Goal: Task Accomplishment & Management: Use online tool/utility

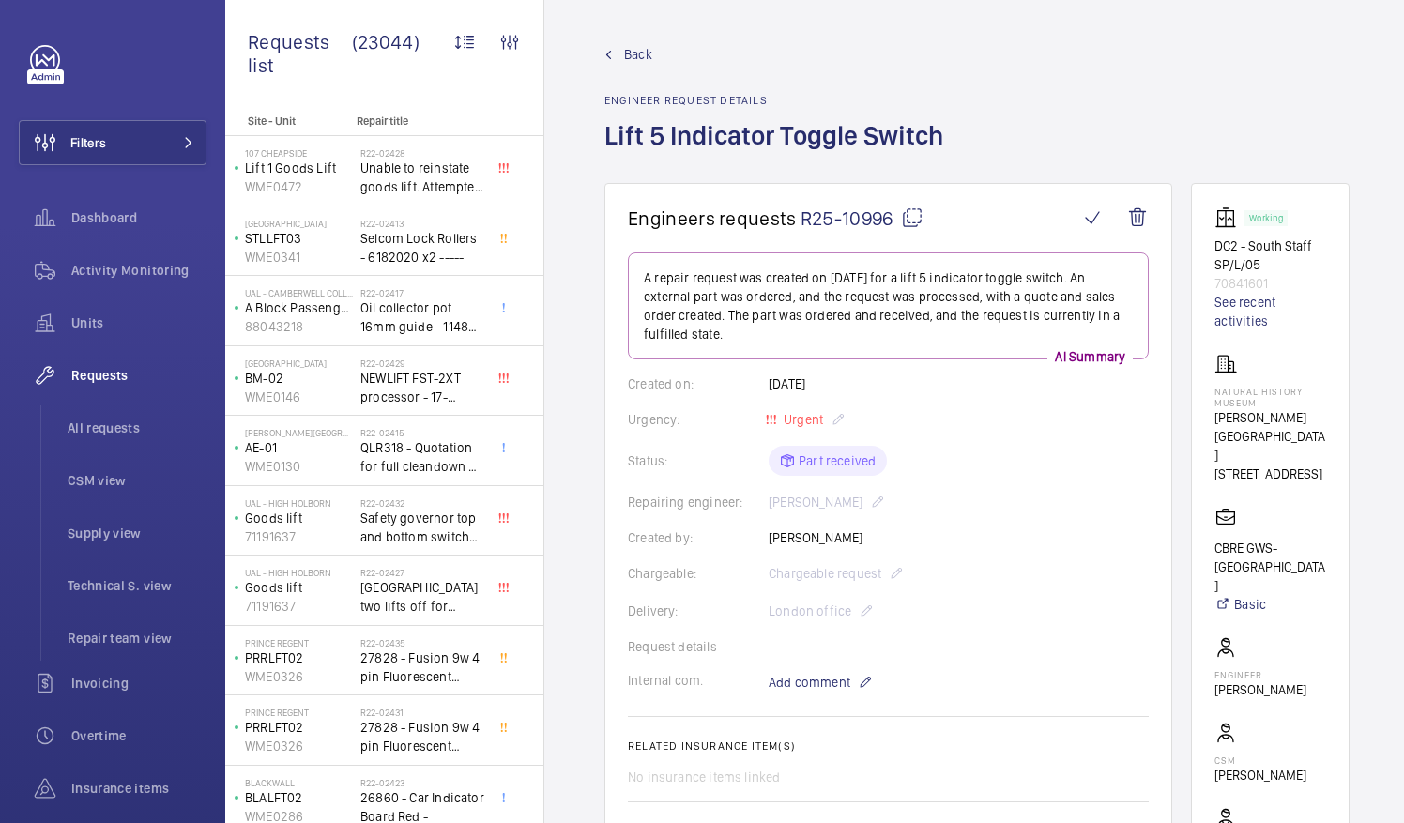
scroll to position [767, 0]
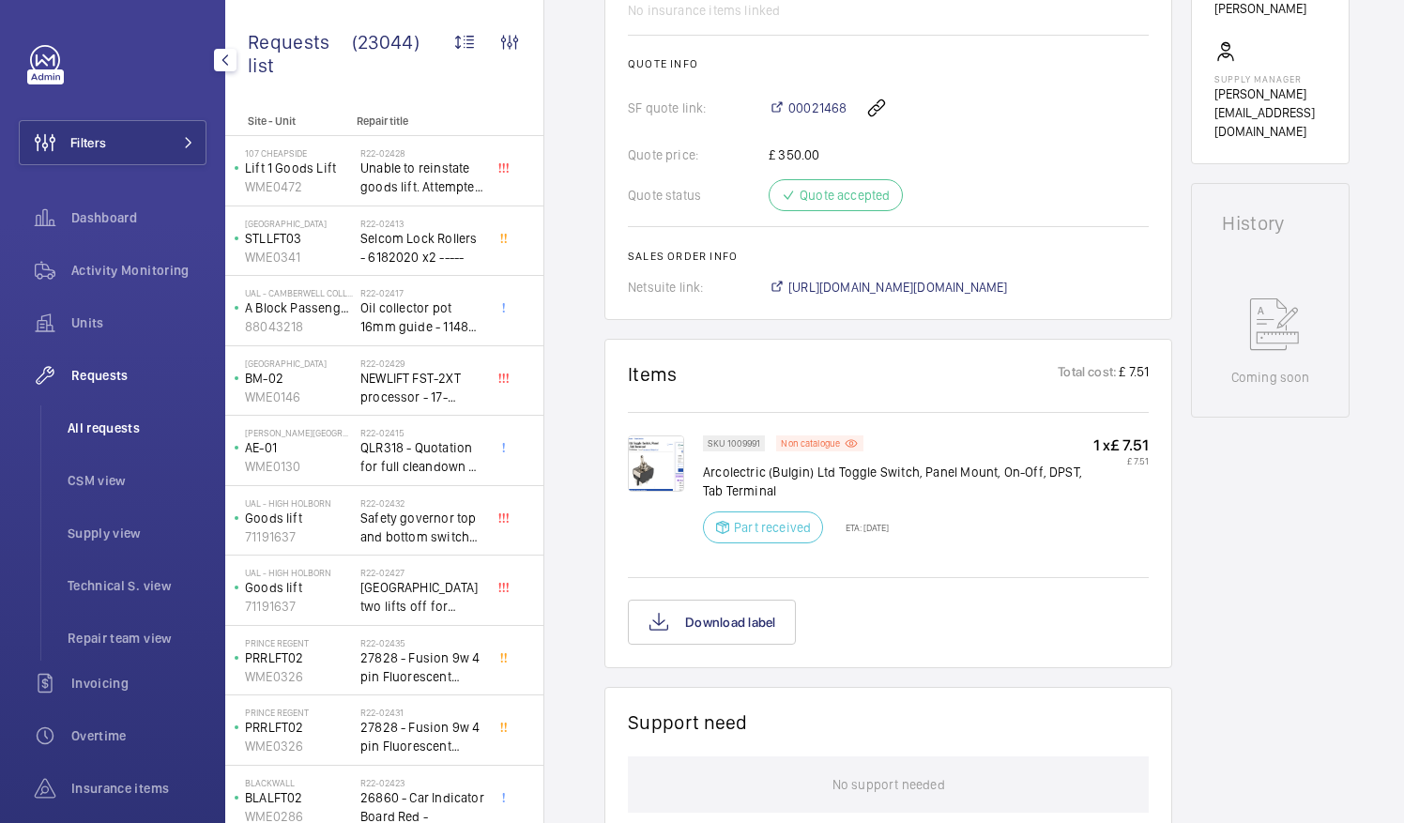
click at [84, 426] on span "All requests" at bounding box center [137, 427] width 139 height 19
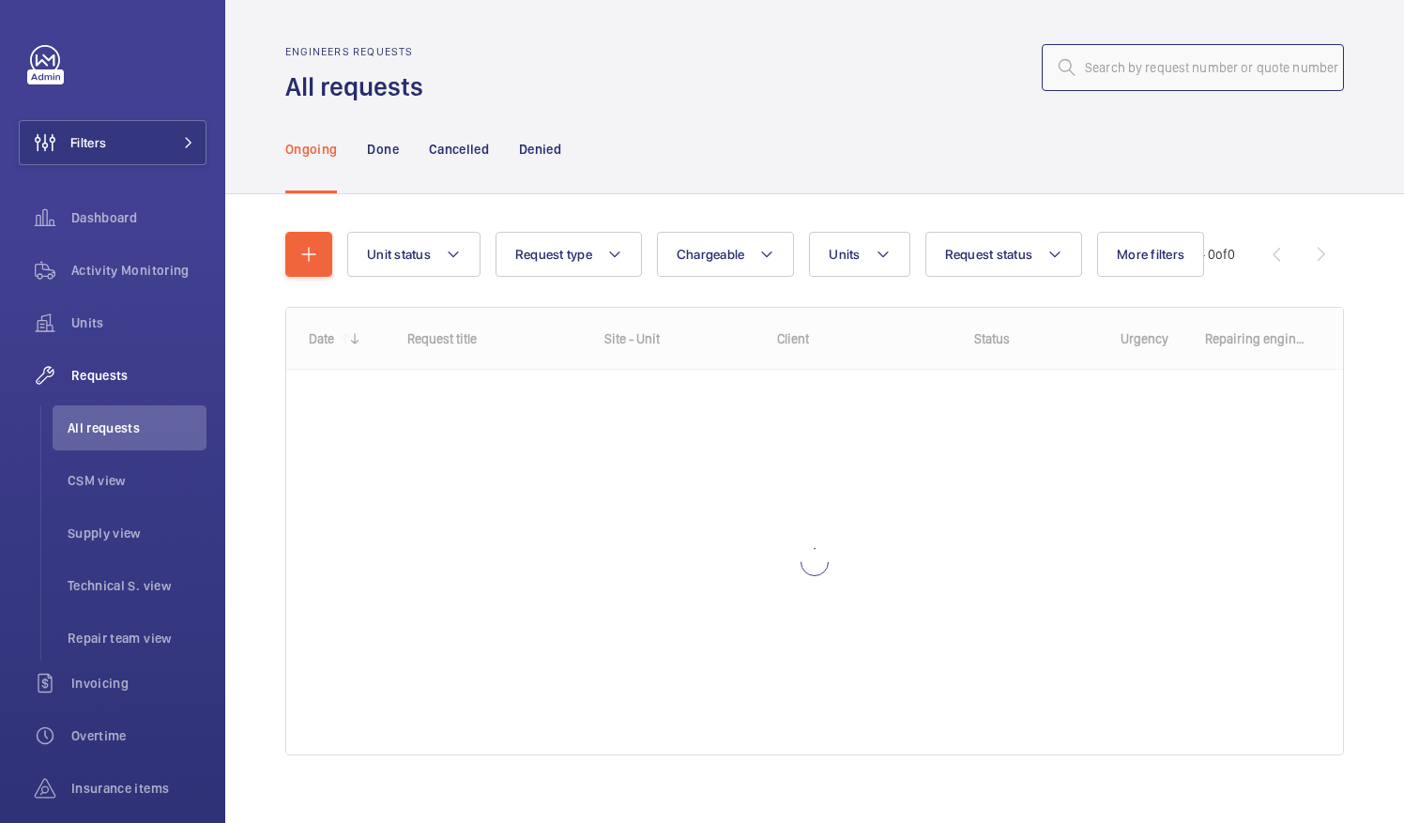
click at [1075, 72] on input "text" at bounding box center [1192, 67] width 302 height 47
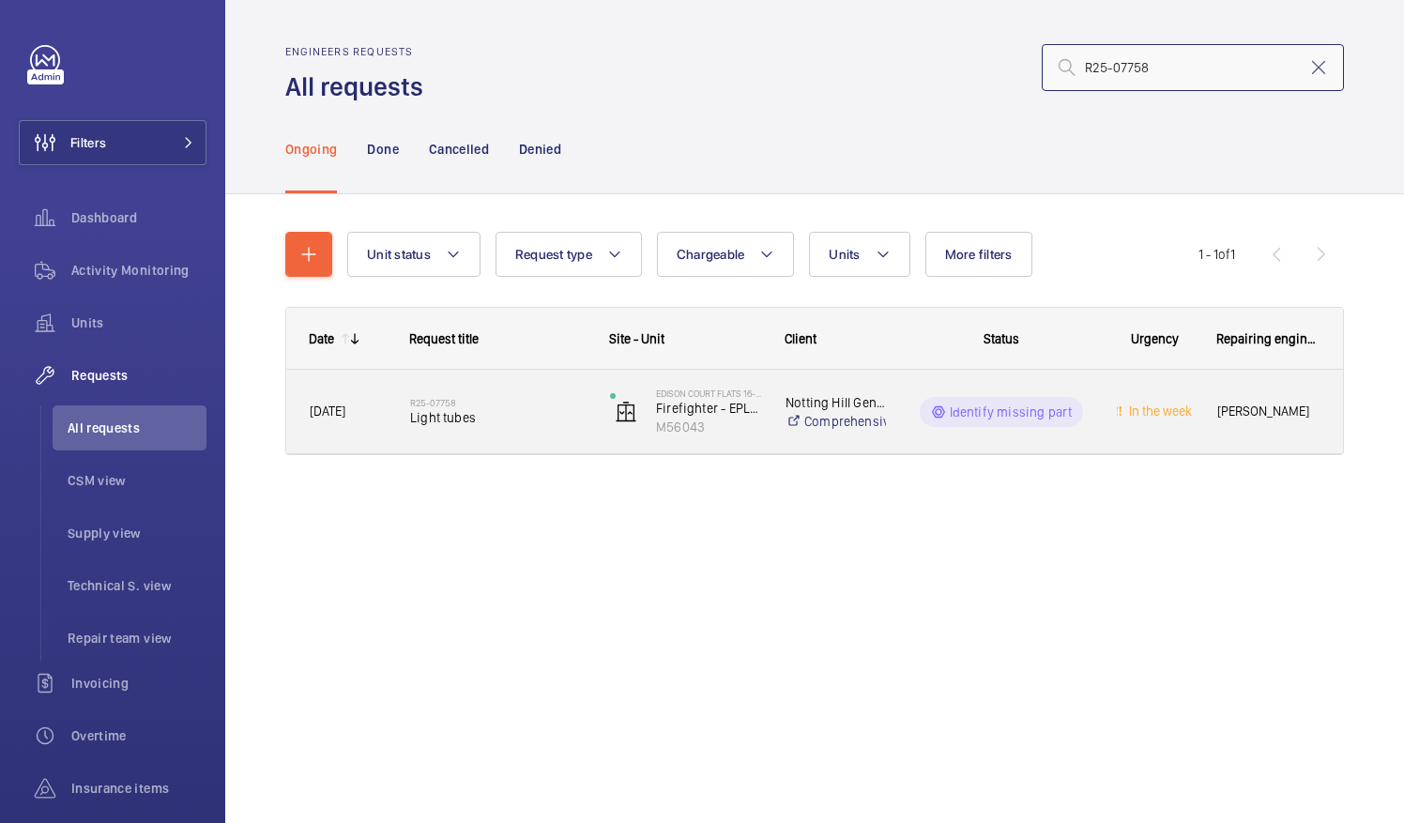
type input "R25-07758"
click at [481, 421] on span "Light tubes" at bounding box center [497, 417] width 175 height 19
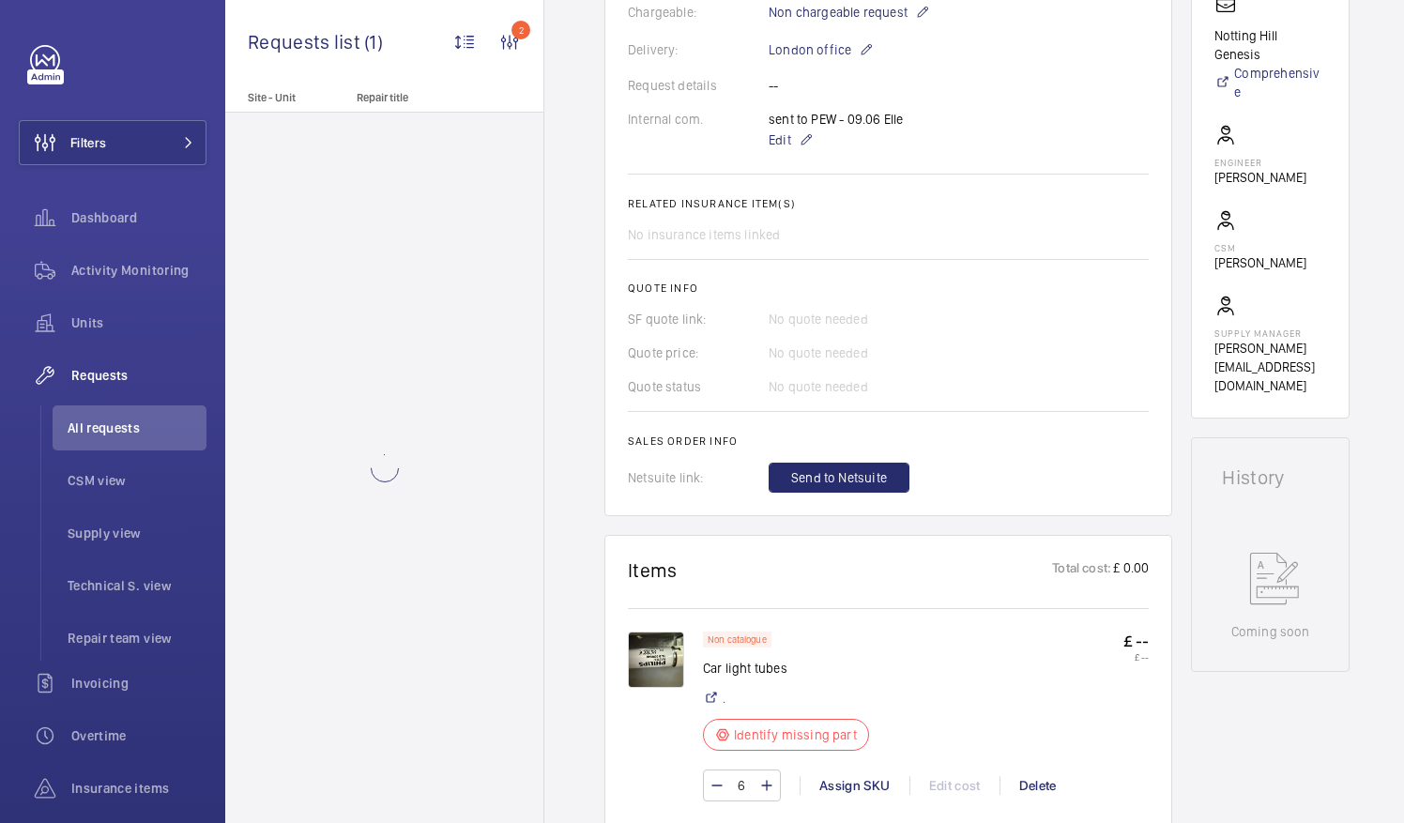
scroll to position [563, 0]
click at [797, 471] on span "Send to Netsuite" at bounding box center [839, 475] width 96 height 19
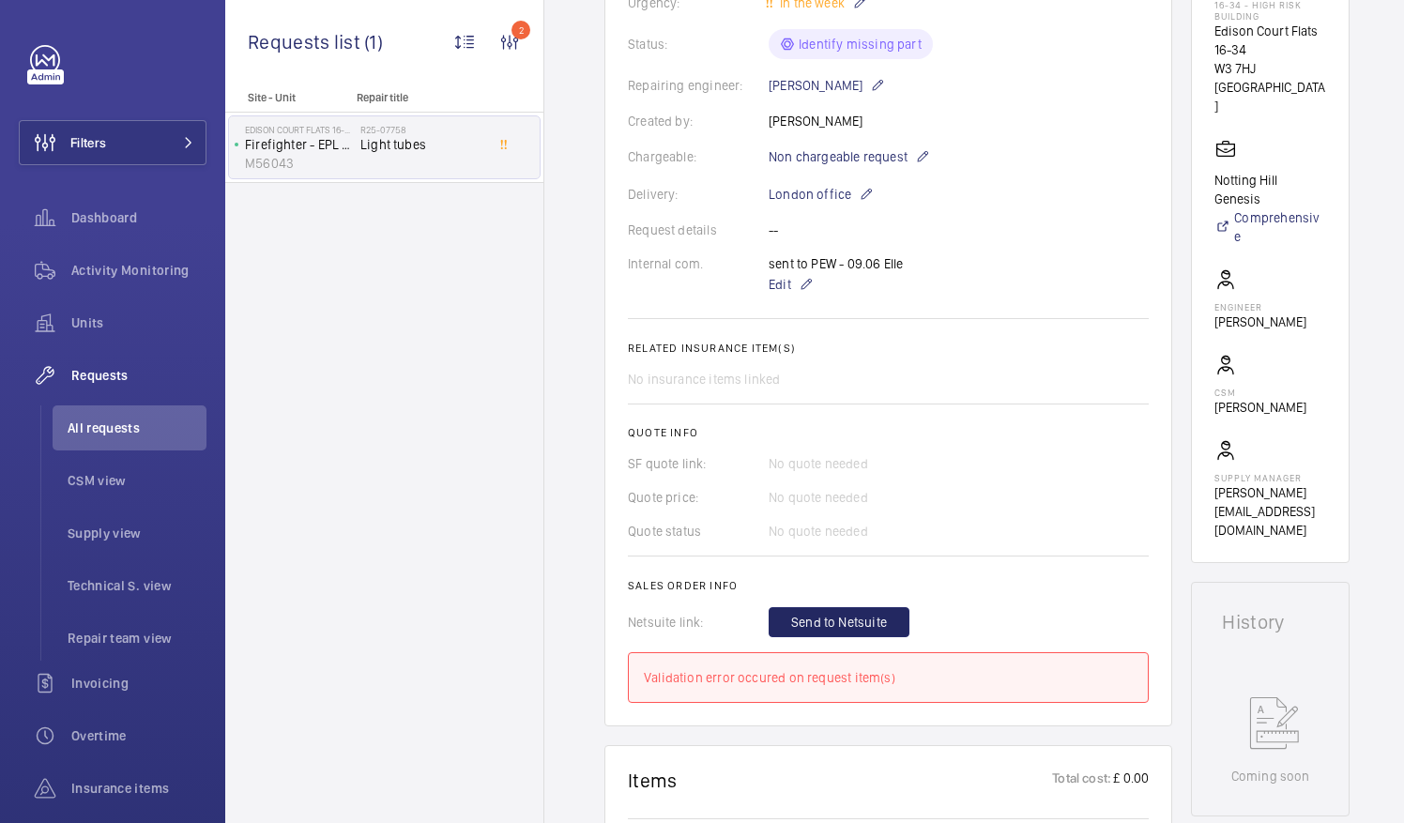
scroll to position [375, 0]
